Goal: Transaction & Acquisition: Purchase product/service

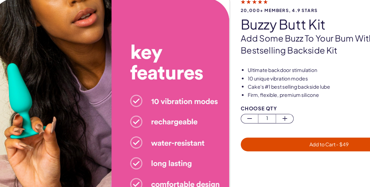
scroll to position [46, 0]
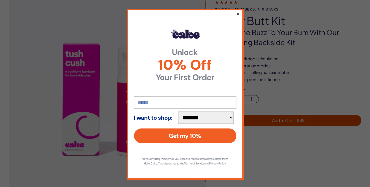
click at [236, 14] on button "×" at bounding box center [238, 13] width 4 height 7
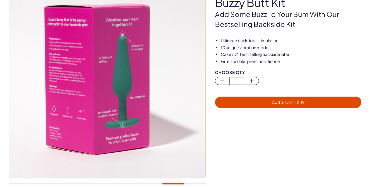
scroll to position [62, 0]
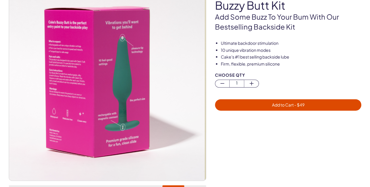
click at [56, 111] on img at bounding box center [106, 82] width 197 height 197
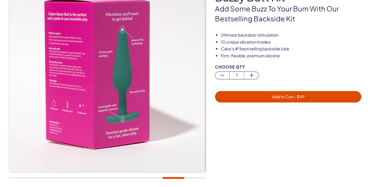
scroll to position [72, 0]
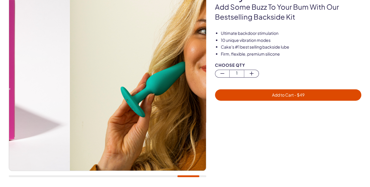
click at [197, 175] on div at bounding box center [188, 176] width 22 height 2
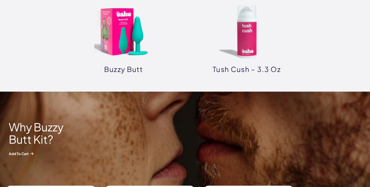
scroll to position [255, 0]
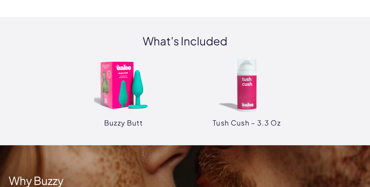
click at [114, 73] on img at bounding box center [123, 85] width 59 height 59
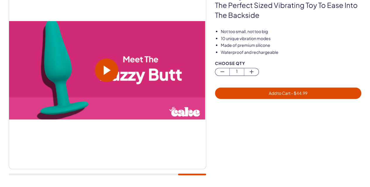
scroll to position [74, 0]
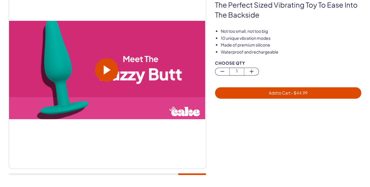
click at [109, 65] on span at bounding box center [106, 69] width 23 height 23
click at [167, 90] on video at bounding box center [106, 70] width 197 height 98
click at [174, 173] on div at bounding box center [108, 174] width 198 height 2
click at [173, 172] on div at bounding box center [108, 76] width 198 height 210
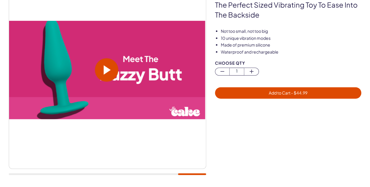
click at [173, 176] on div at bounding box center [108, 76] width 198 height 210
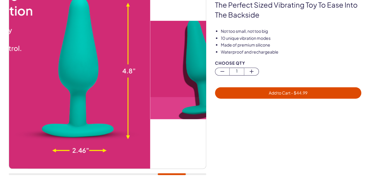
click at [172, 174] on div at bounding box center [108, 174] width 198 height 2
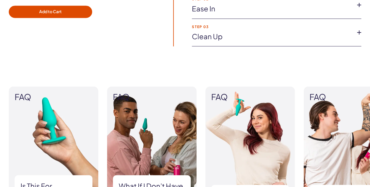
scroll to position [539, 0]
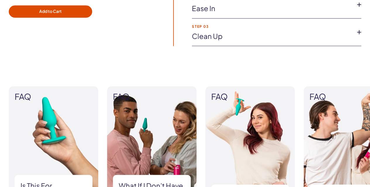
click at [32, 86] on img at bounding box center [54, 158] width 90 height 144
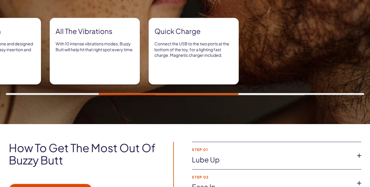
scroll to position [361, 0]
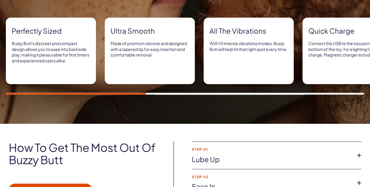
click at [360, 151] on icon at bounding box center [359, 155] width 9 height 9
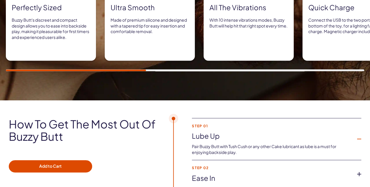
scroll to position [387, 0]
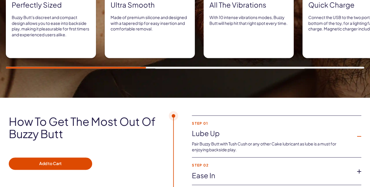
click at [360, 167] on icon at bounding box center [359, 171] width 9 height 9
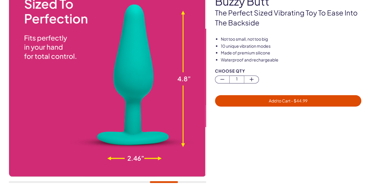
scroll to position [61, 0]
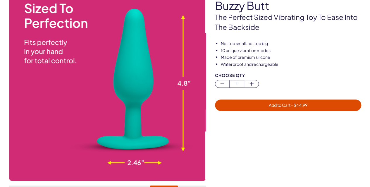
click at [129, 103] on img at bounding box center [106, 82] width 197 height 197
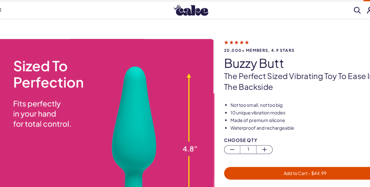
scroll to position [0, 0]
